Goal: Information Seeking & Learning: Check status

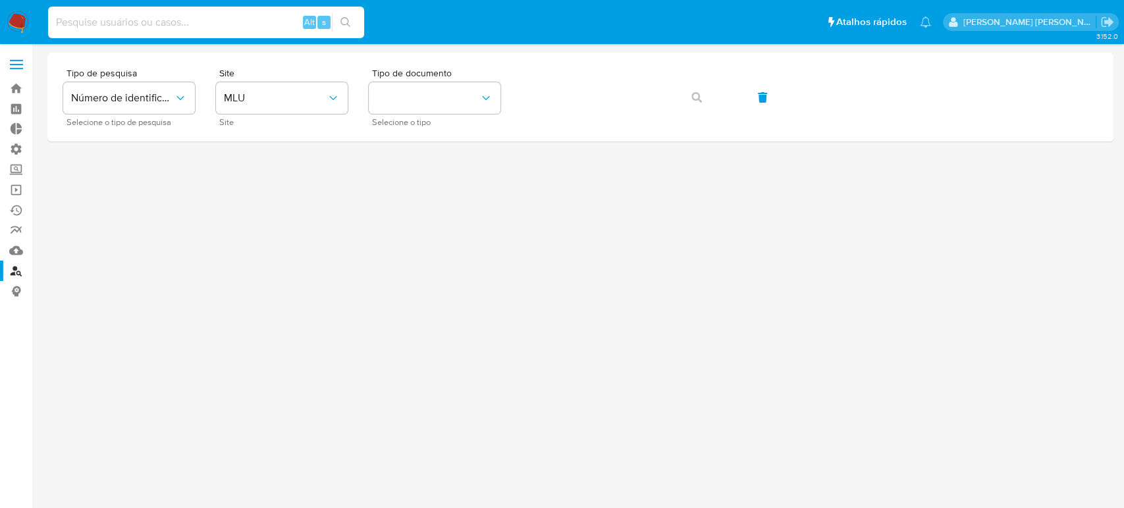
click at [232, 14] on input at bounding box center [206, 22] width 316 height 17
paste input "2077141533"
type input "2077141533"
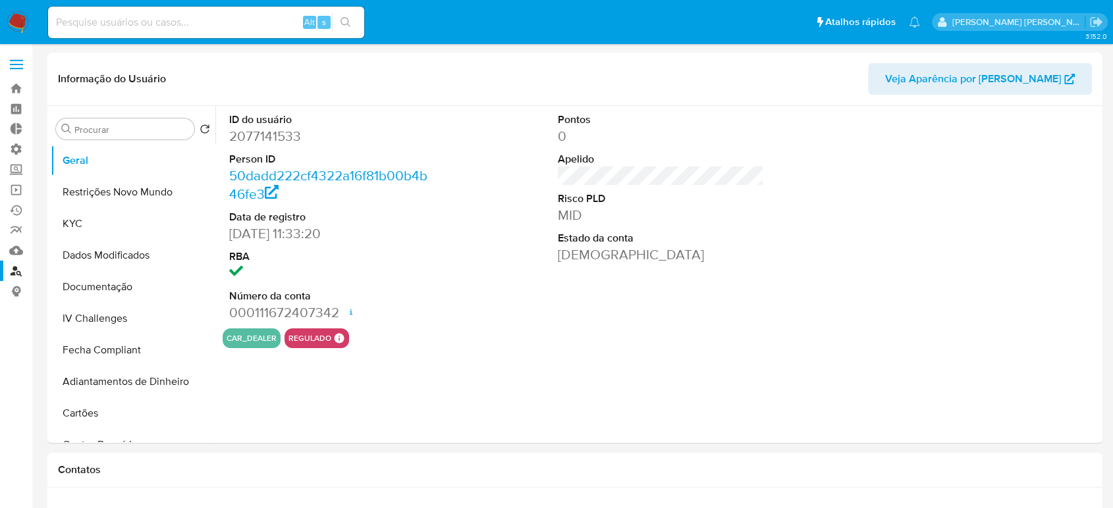
select select "10"
click at [202, 26] on input at bounding box center [206, 22] width 316 height 17
paste input "2349853527"
type input "2349853527"
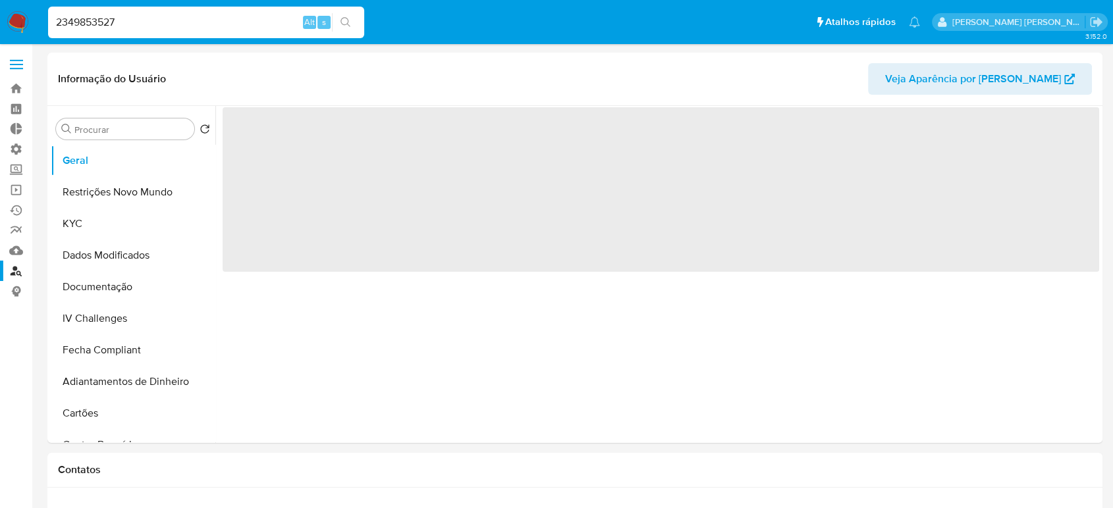
select select "10"
